Goal: Information Seeking & Learning: Check status

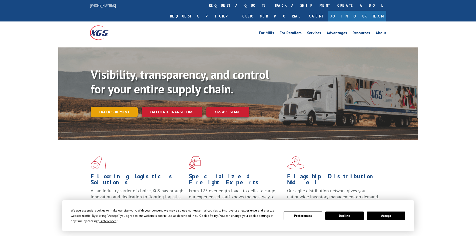
click at [119, 107] on link "Track shipment" at bounding box center [114, 112] width 47 height 11
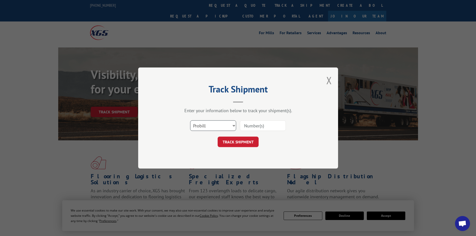
drag, startPoint x: 219, startPoint y: 127, endPoint x: 217, endPoint y: 131, distance: 4.0
click at [219, 127] on select "Select category... Probill BOL PO" at bounding box center [213, 126] width 46 height 11
select select "bol"
click at [190, 121] on select "Select category... Probill BOL PO" at bounding box center [213, 126] width 46 height 11
click at [255, 128] on input at bounding box center [263, 126] width 46 height 11
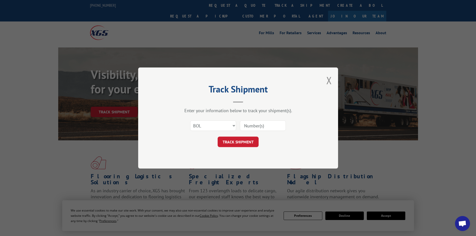
paste input "5199283"
type input "5199283"
click at [228, 142] on button "TRACK SHIPMENT" at bounding box center [238, 142] width 41 height 11
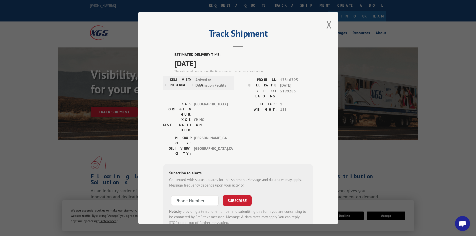
drag, startPoint x: 172, startPoint y: 53, endPoint x: 218, endPoint y: 67, distance: 47.8
click at [218, 67] on div "ESTIMATED DELIVERY TIME: [DATE] The estimated time is using the time zone for t…" at bounding box center [238, 142] width 150 height 180
copy div "ESTIMATED DELIVERY TIME: [DATE]"
